Goal: Find specific page/section: Find specific page/section

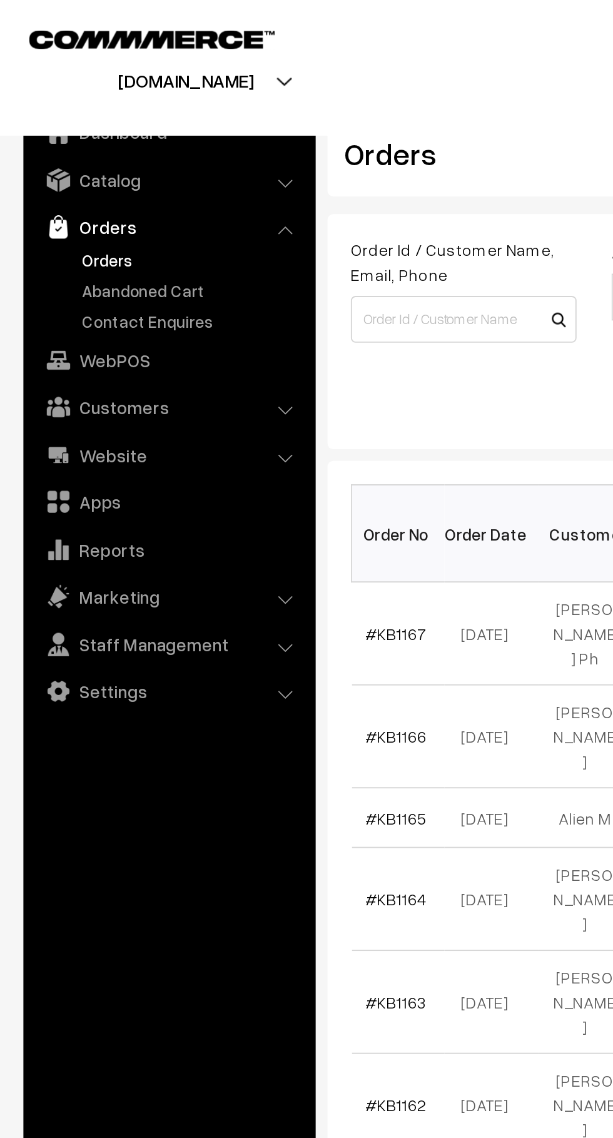
click at [61, 152] on link "Abandoned Cart" at bounding box center [103, 155] width 124 height 13
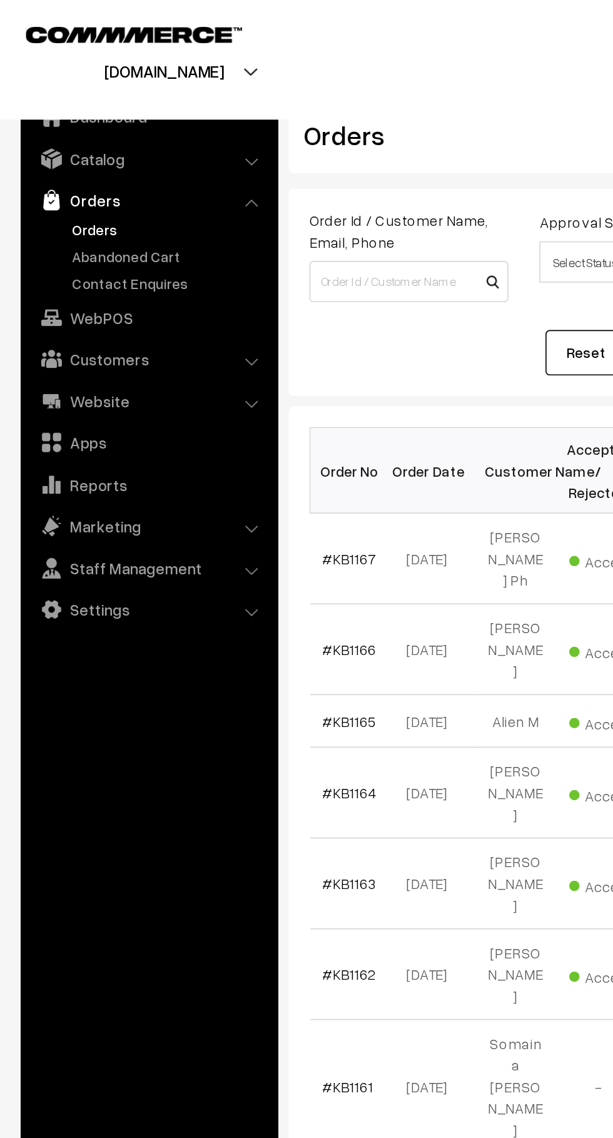
click at [51, 158] on link "Abandoned Cart" at bounding box center [103, 155] width 124 height 13
